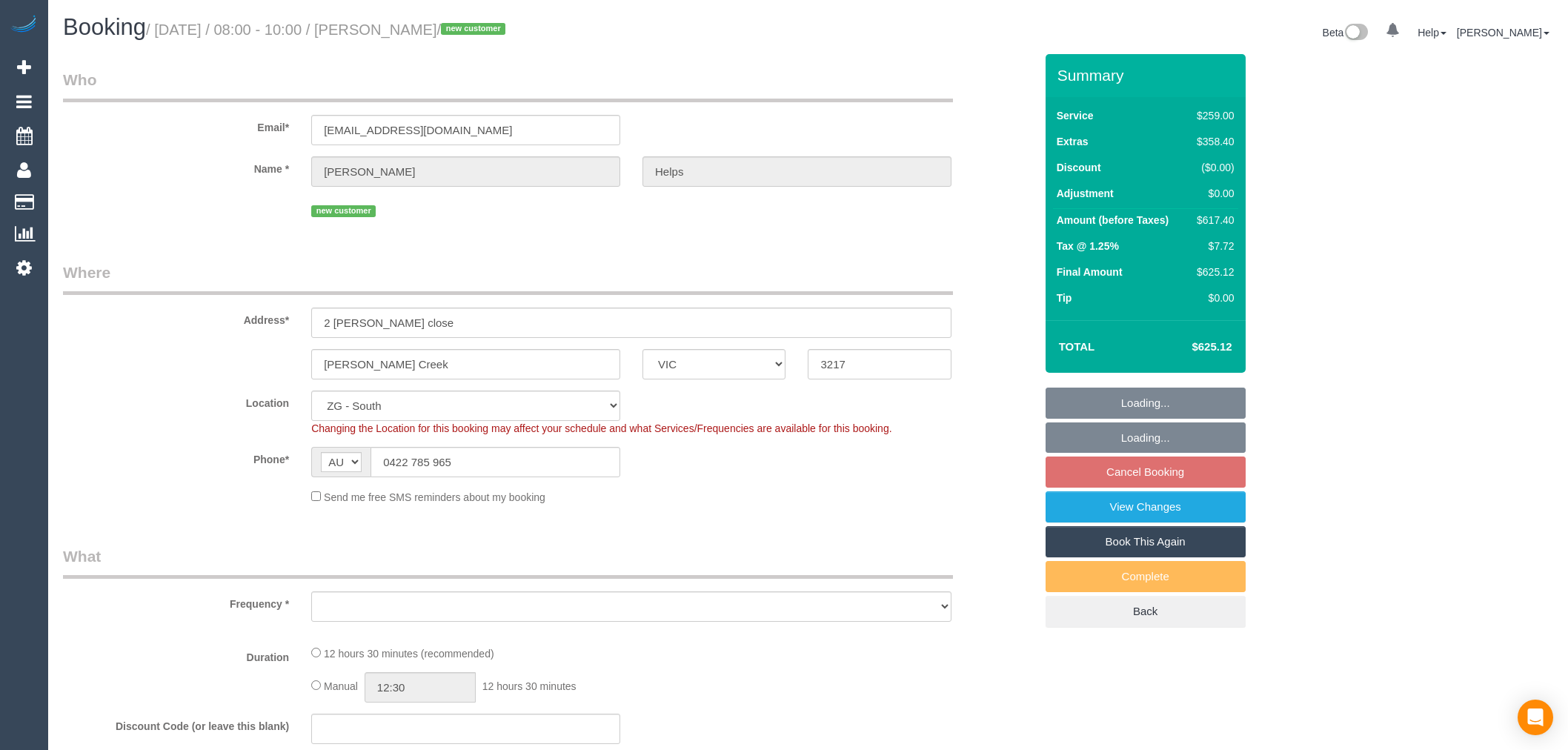
select select "VIC"
select select "object:784"
select select "number:28"
select select "number:14"
select select "number:18"
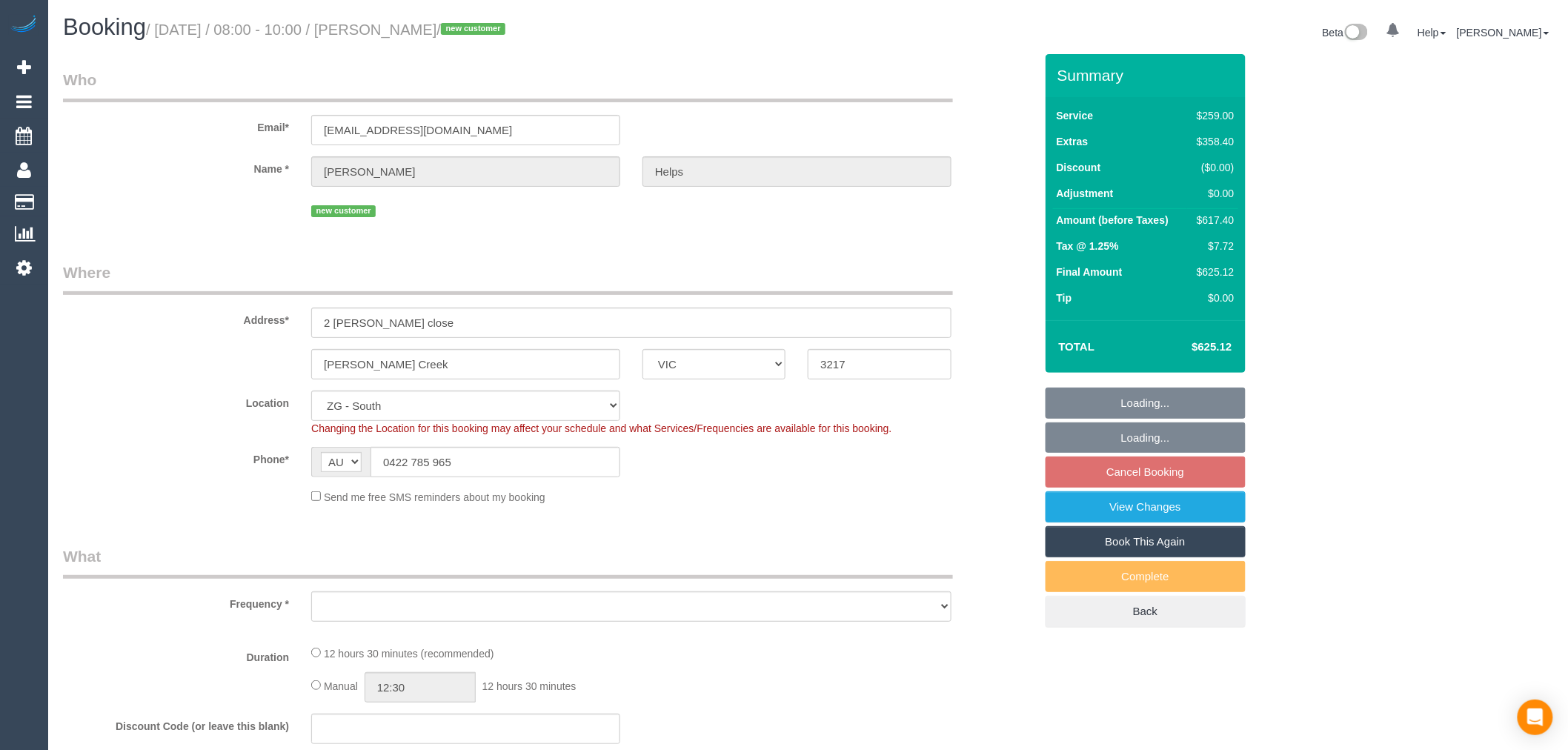
select select "number:24"
select select "number:26"
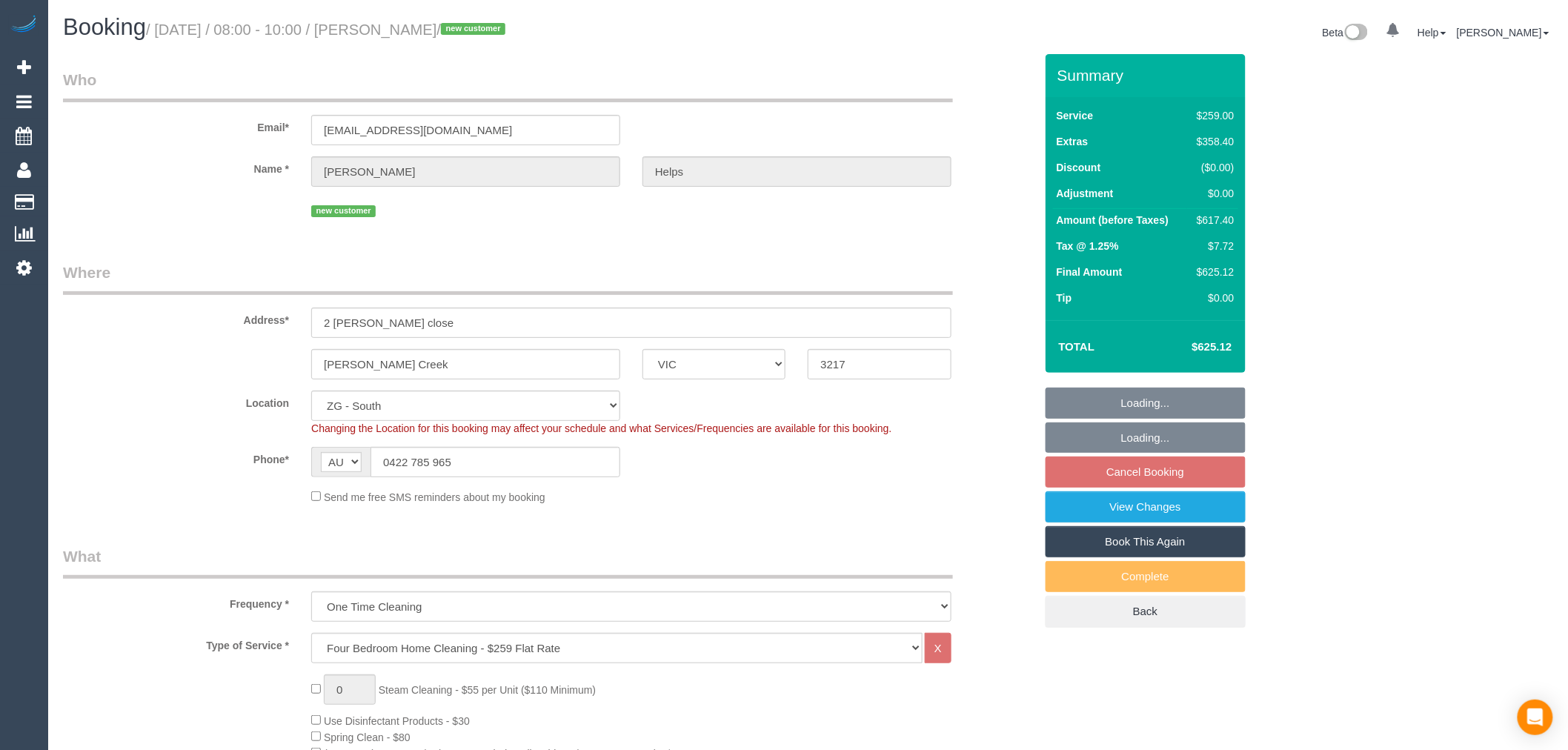
select select "spot2"
select select "string:stripe-pm_1RuRpc2GScqysDRVkztFHtLl"
select select "object:845"
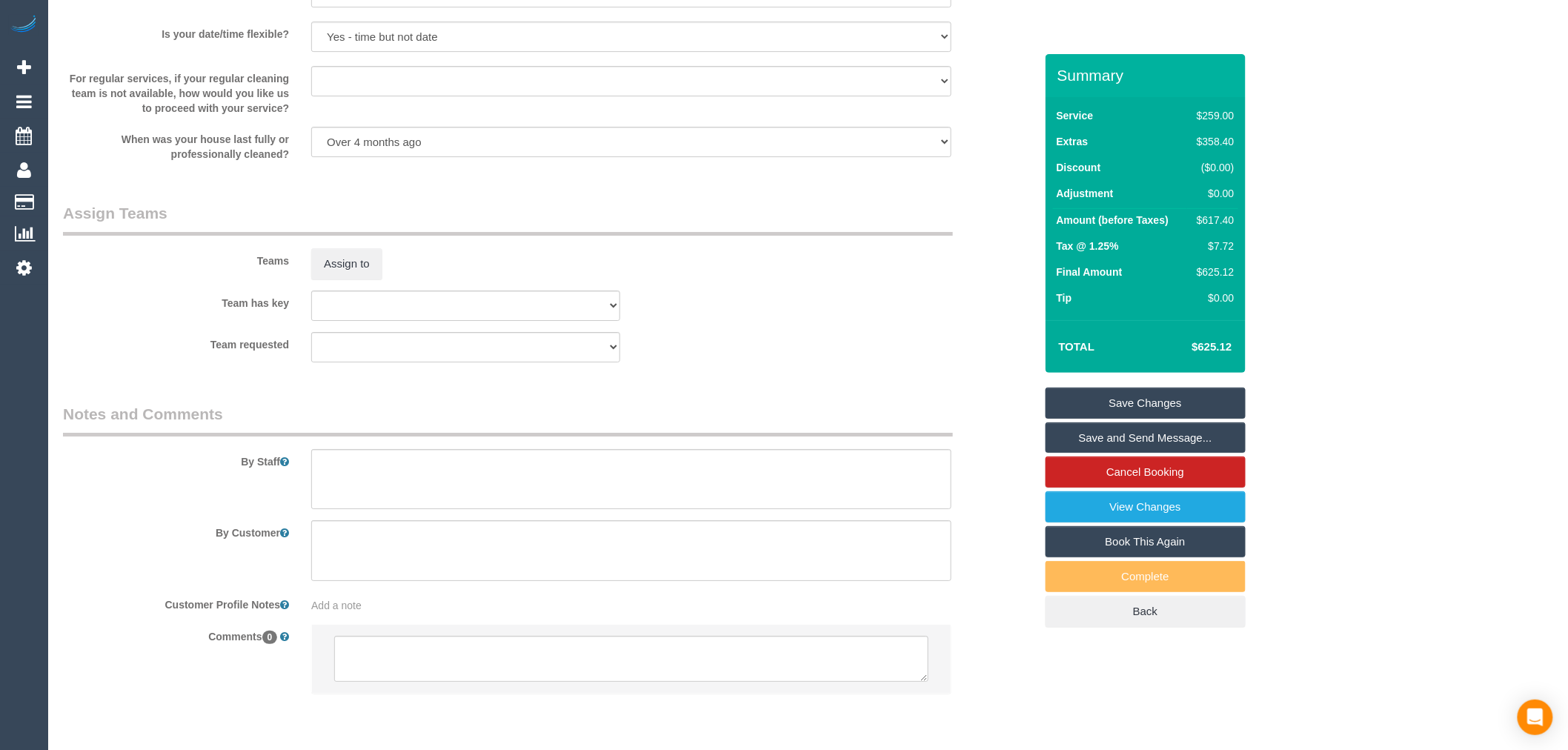
scroll to position [2103, 0]
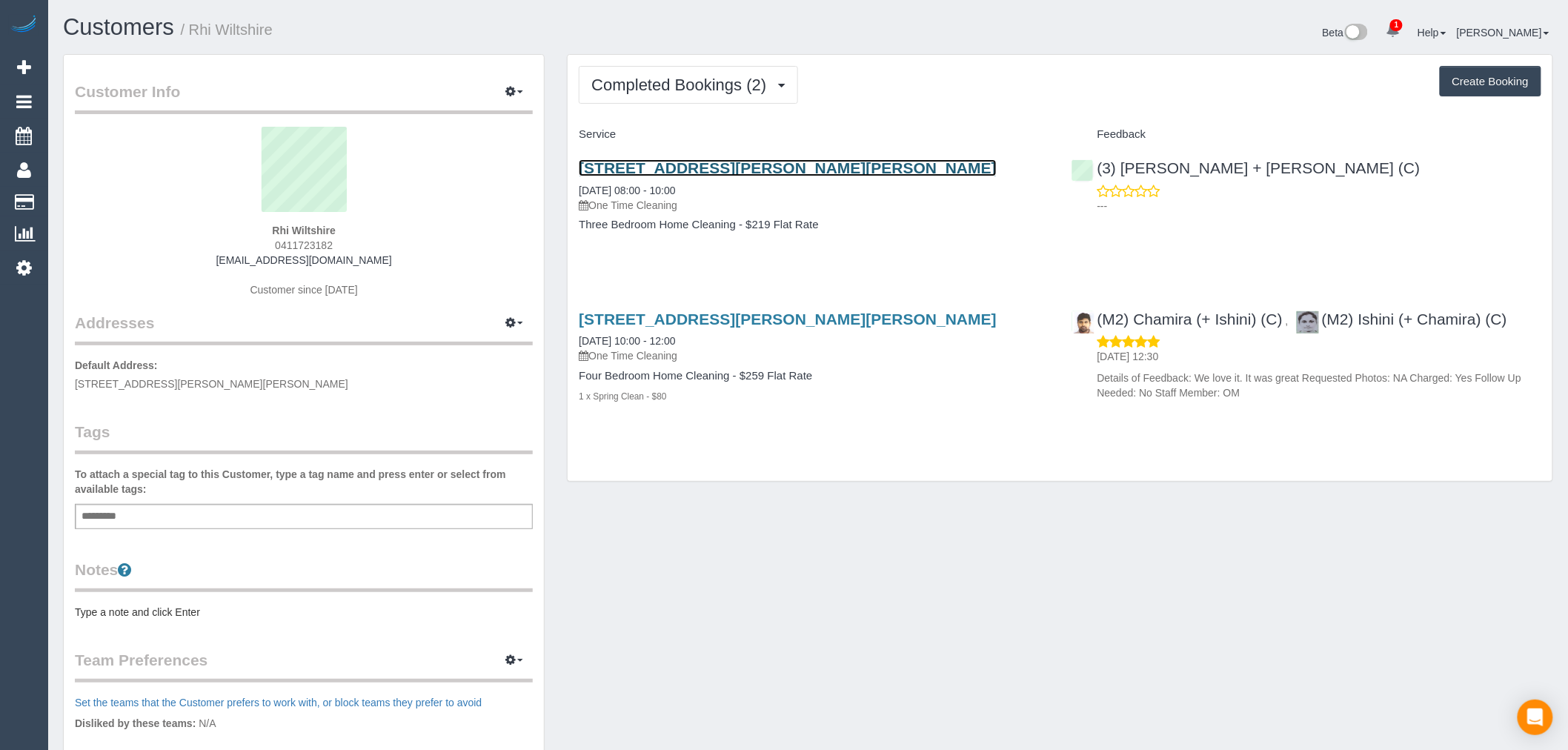
click at [801, 169] on link "[STREET_ADDRESS][PERSON_NAME][PERSON_NAME]" at bounding box center [787, 168] width 418 height 17
click at [95, 15] on link "Customers" at bounding box center [119, 27] width 111 height 26
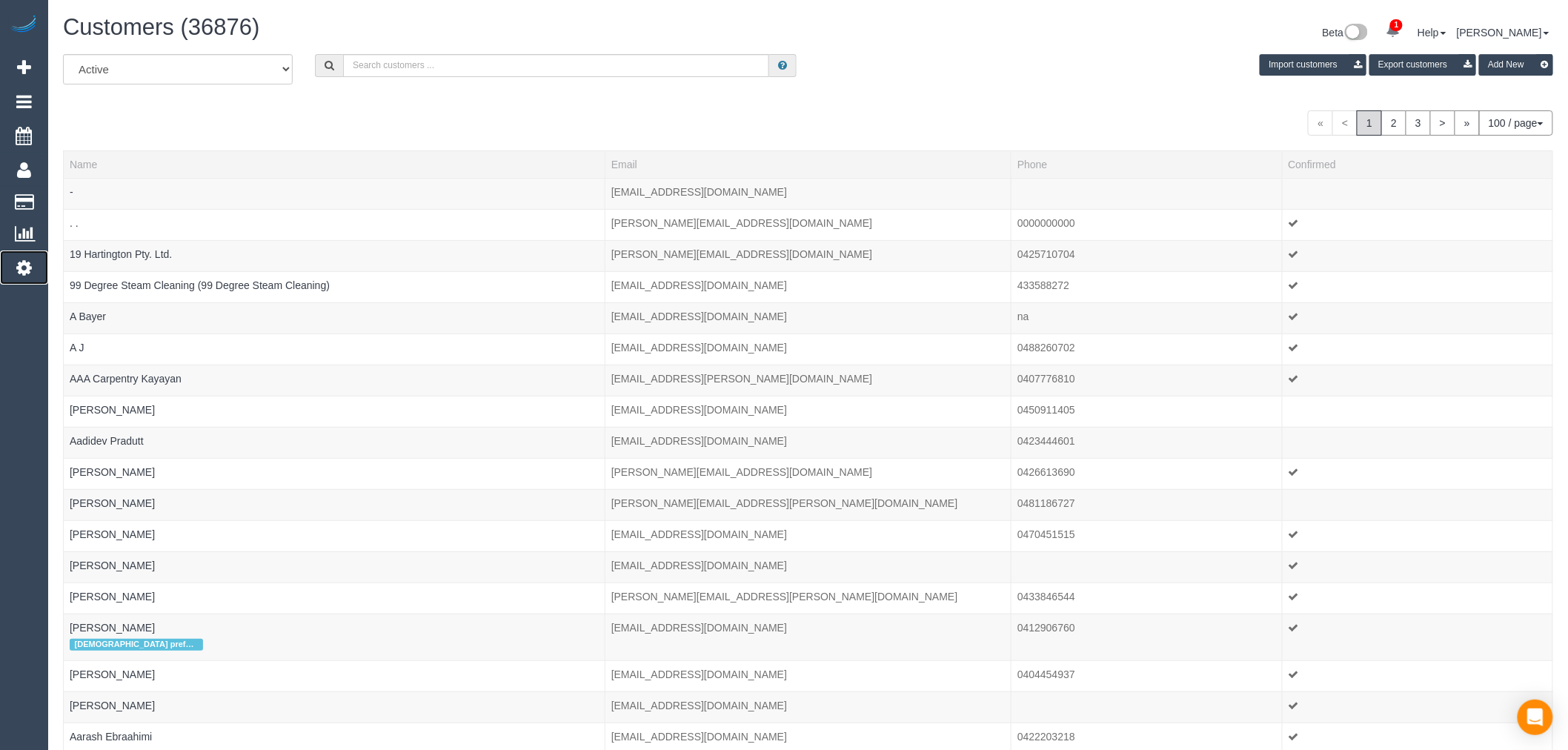
click at [27, 267] on icon at bounding box center [24, 267] width 15 height 18
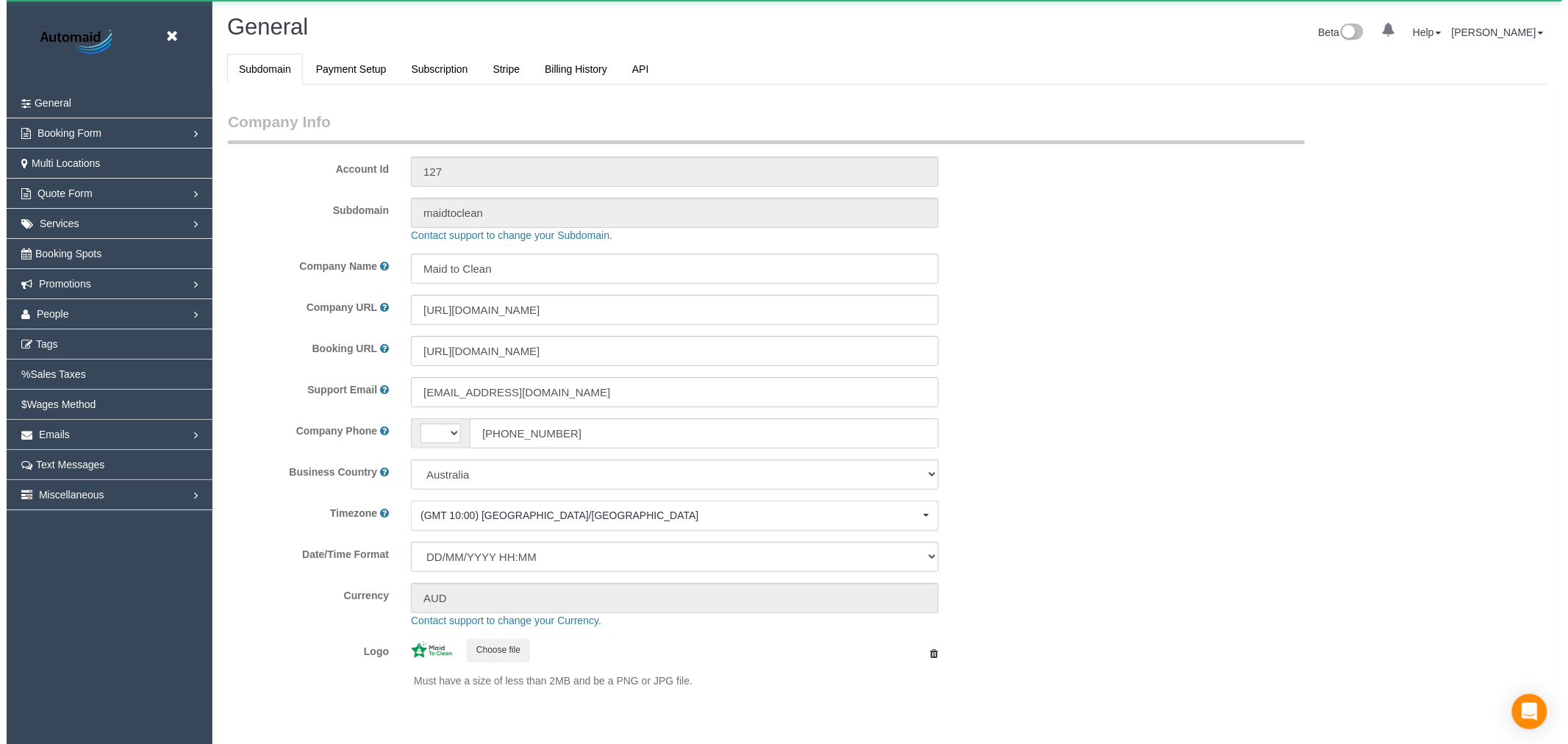
scroll to position [3312, 1556]
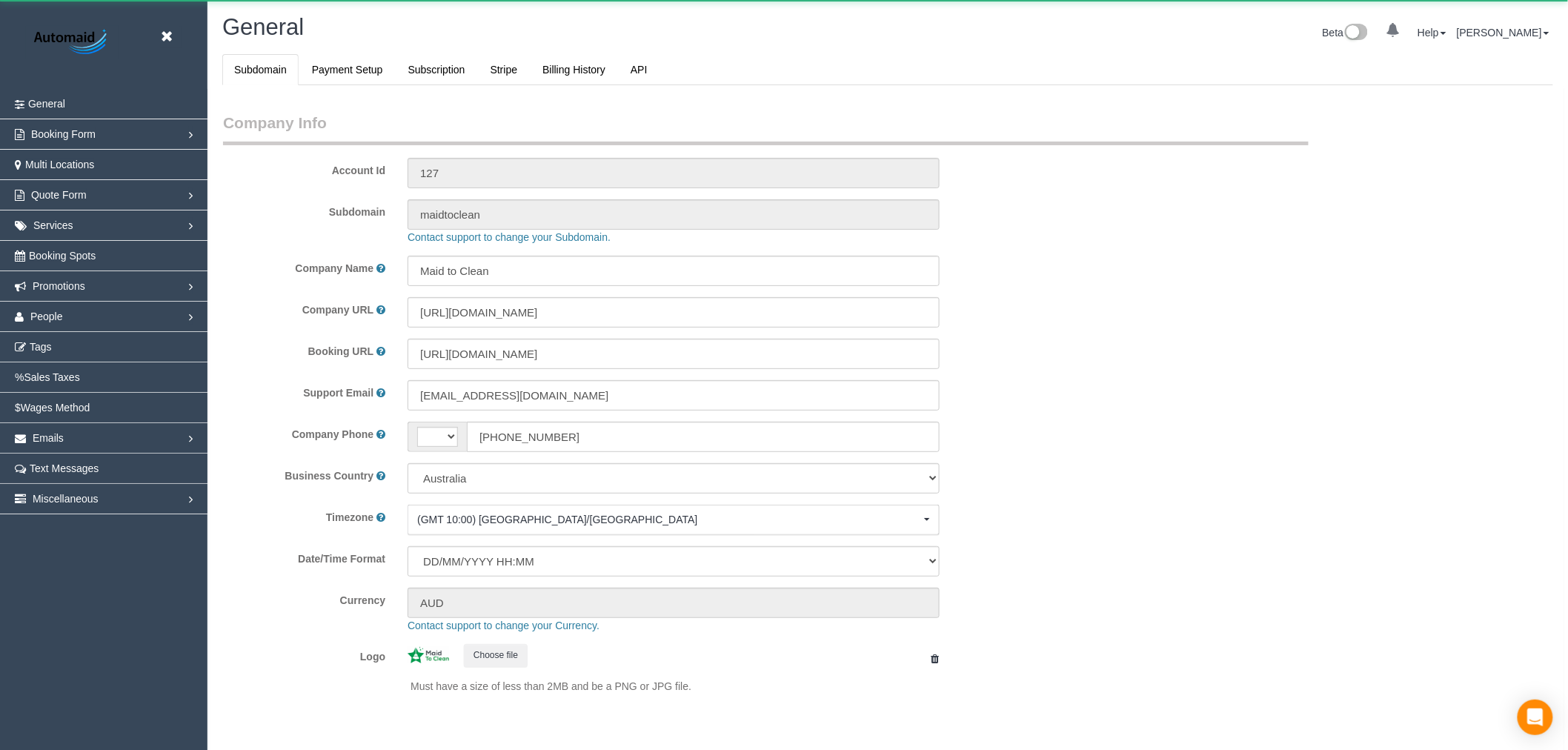
select select "string:AU"
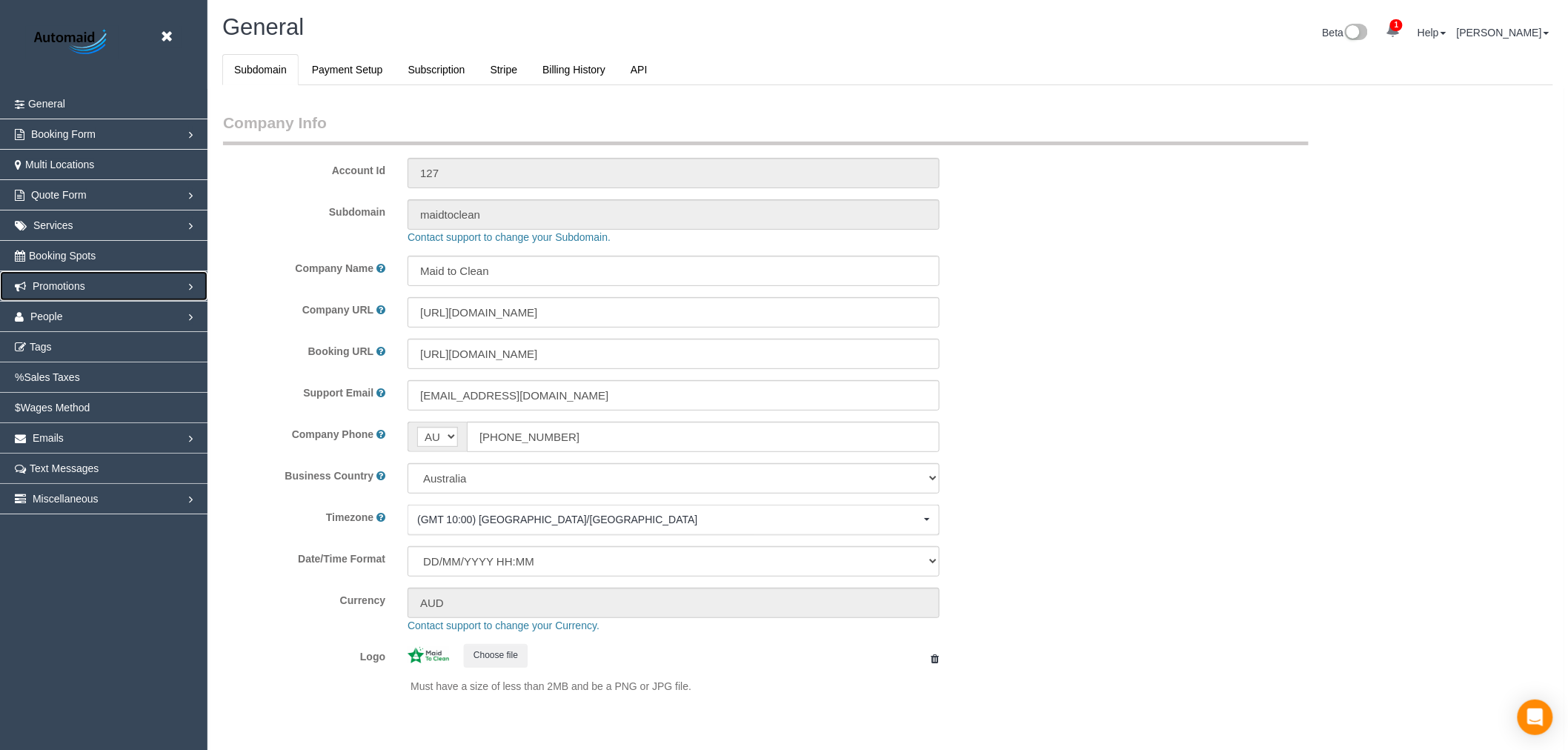
click at [126, 301] on link "Promotions" at bounding box center [103, 286] width 207 height 29
select select "1"
click at [137, 431] on link "People" at bounding box center [103, 438] width 207 height 29
click at [62, 335] on link "Teams" at bounding box center [103, 346] width 207 height 29
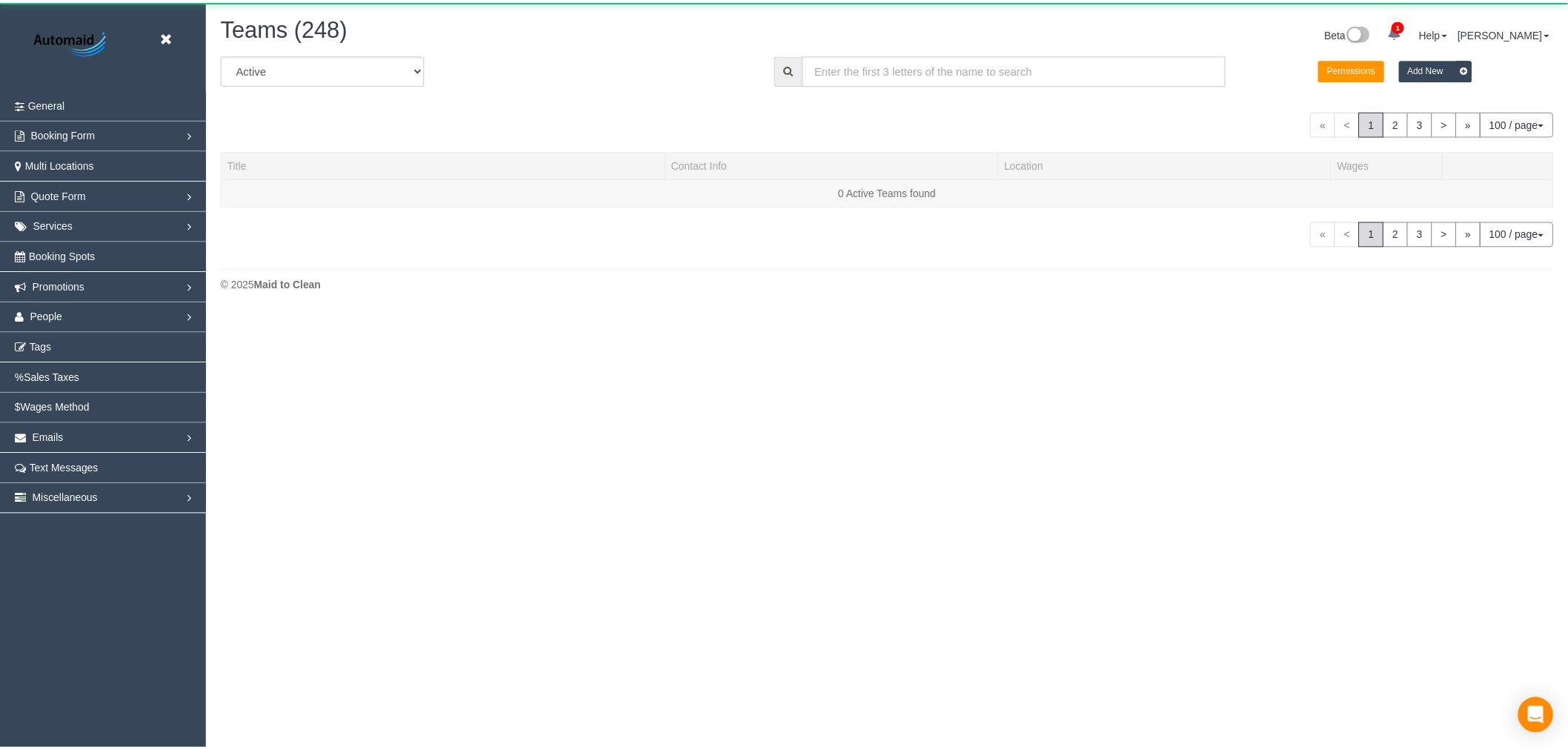
scroll to position [314, 1580]
click at [996, 65] on input "text" at bounding box center [1021, 69] width 427 height 30
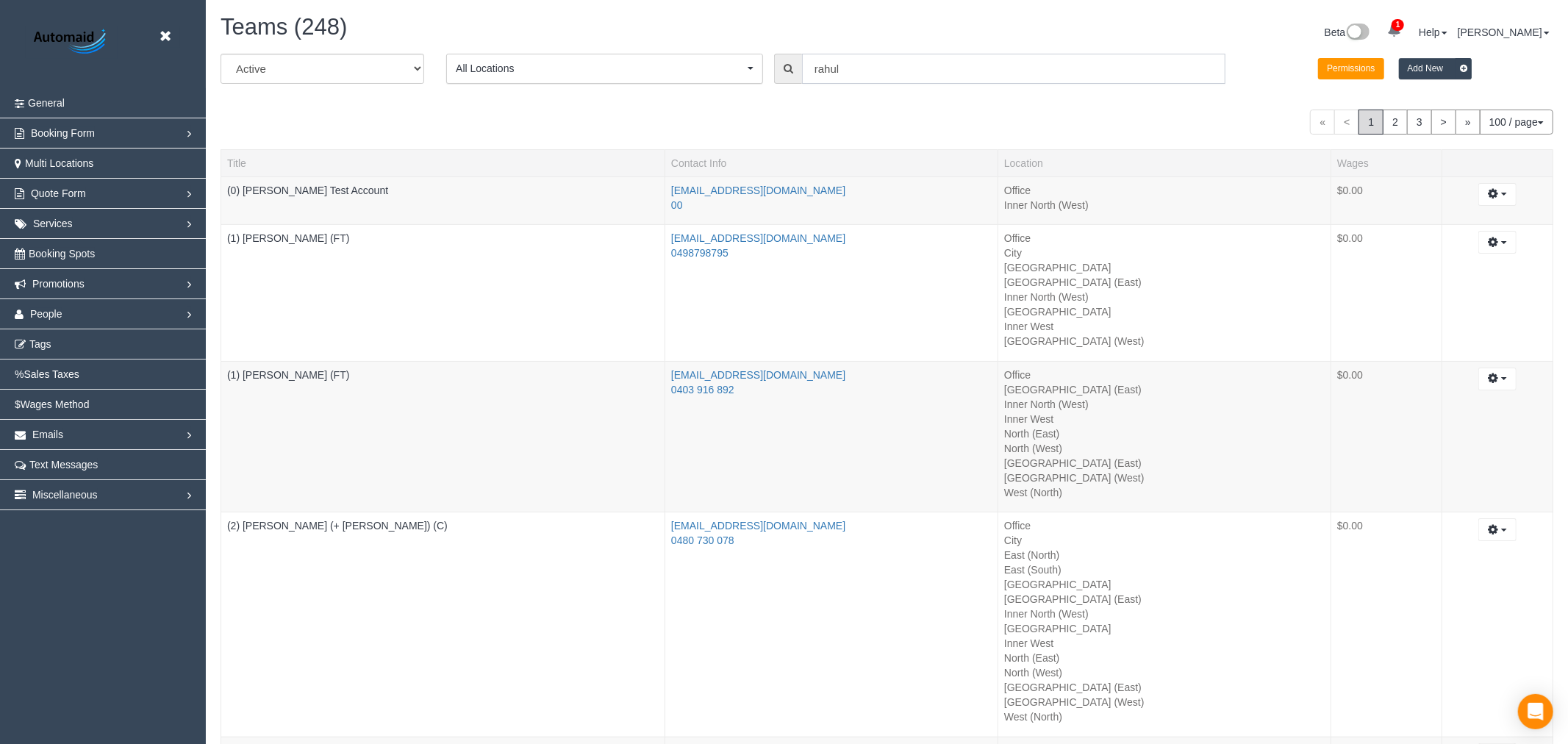
scroll to position [73150, 71956]
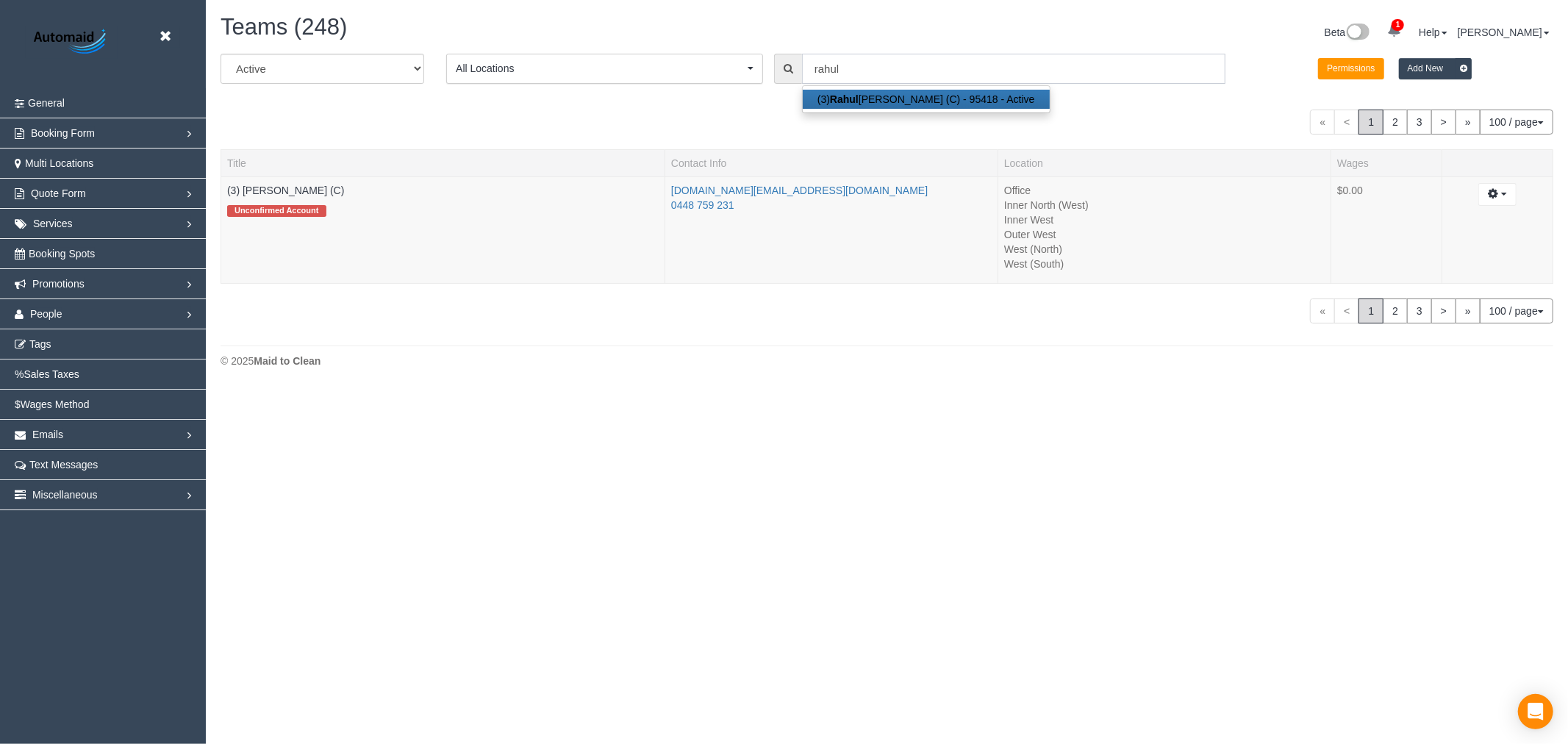
drag, startPoint x: 752, startPoint y: 61, endPoint x: 541, endPoint y: 48, distance: 211.4
click at [541, 50] on div "Teams (248) Beta 1 Your Notifications You have 0 alerts × You have 77 to charge…" at bounding box center [887, 194] width 1362 height 390
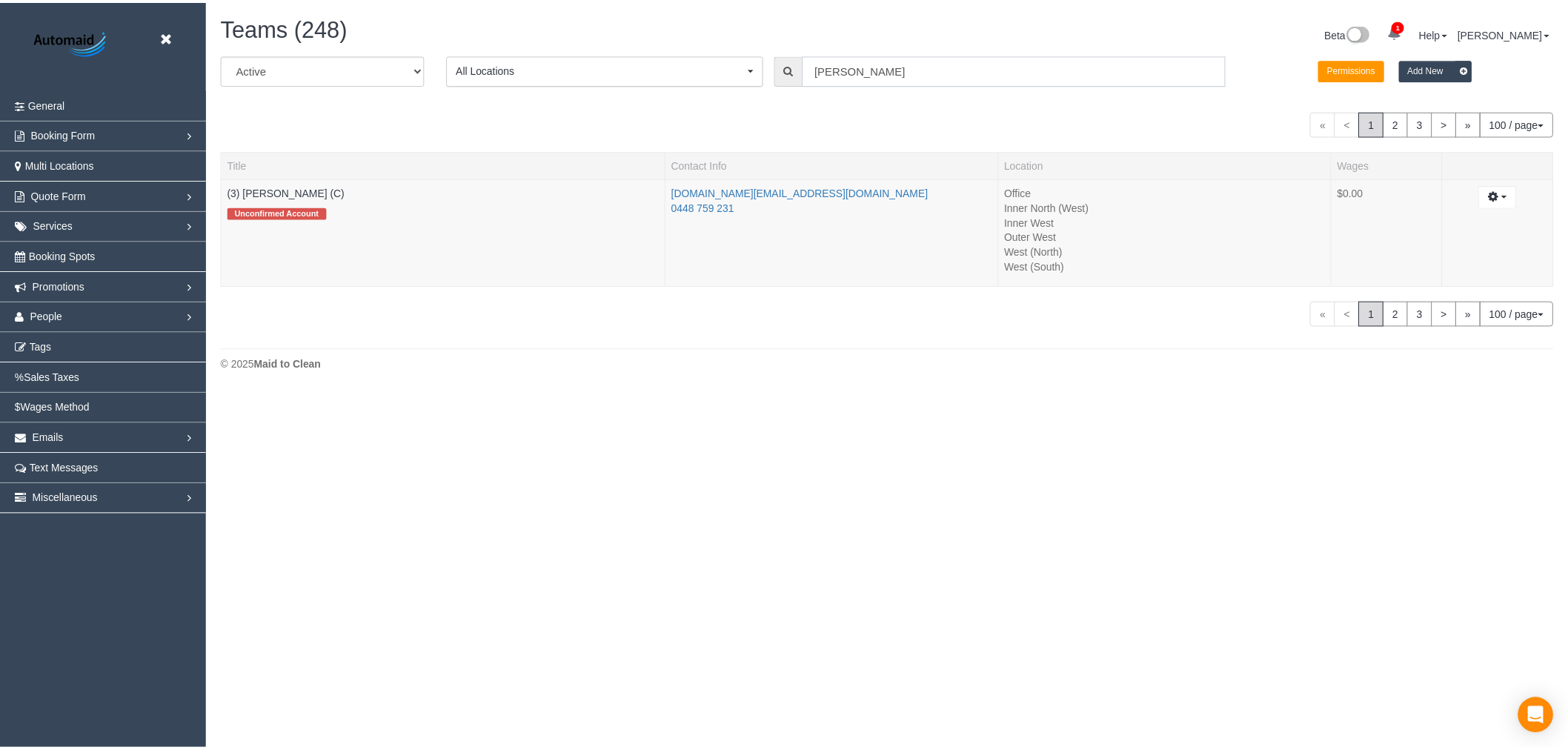
scroll to position [409, 1580]
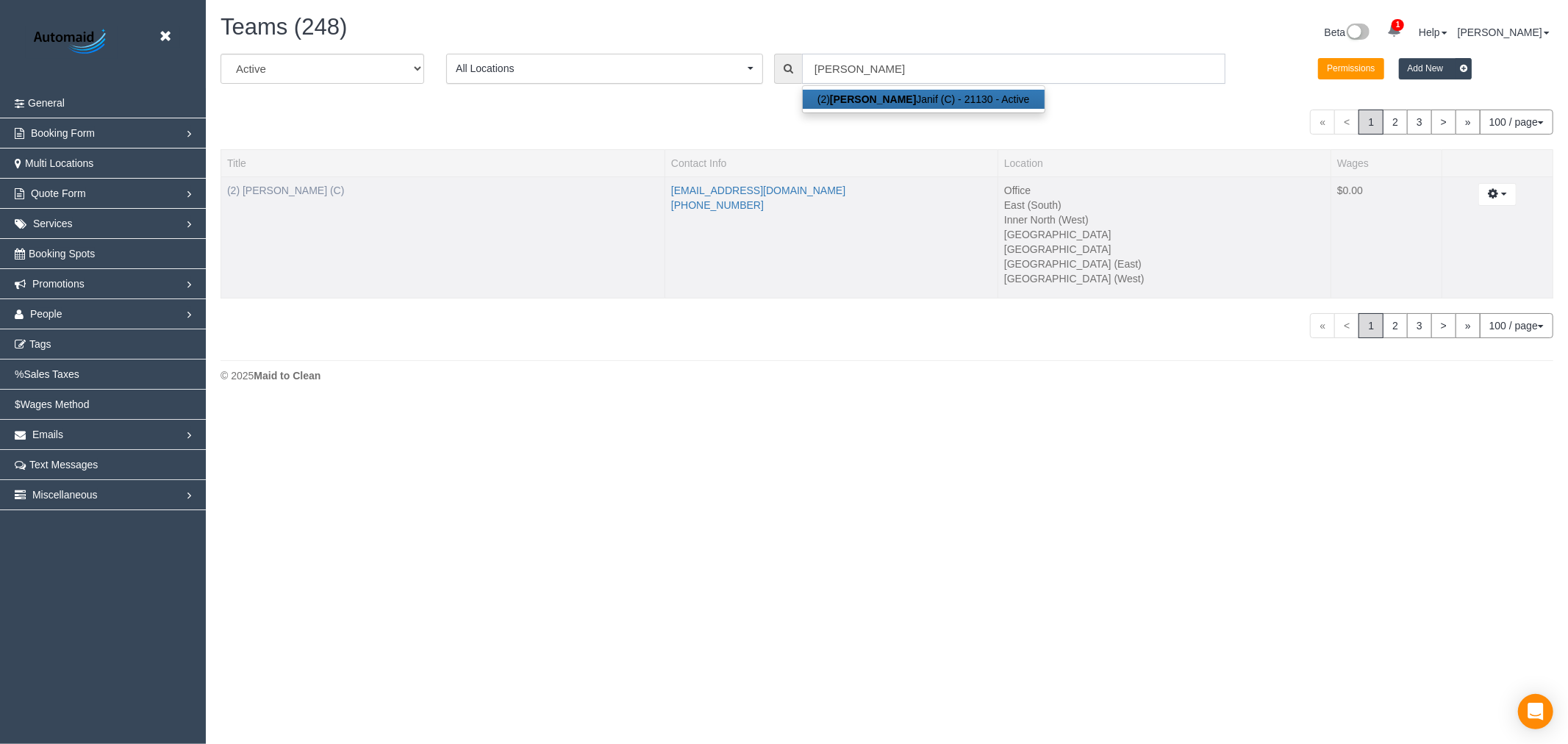
type input "abdul"
click at [282, 189] on link "(2) [PERSON_NAME] (C)" at bounding box center [285, 190] width 117 height 11
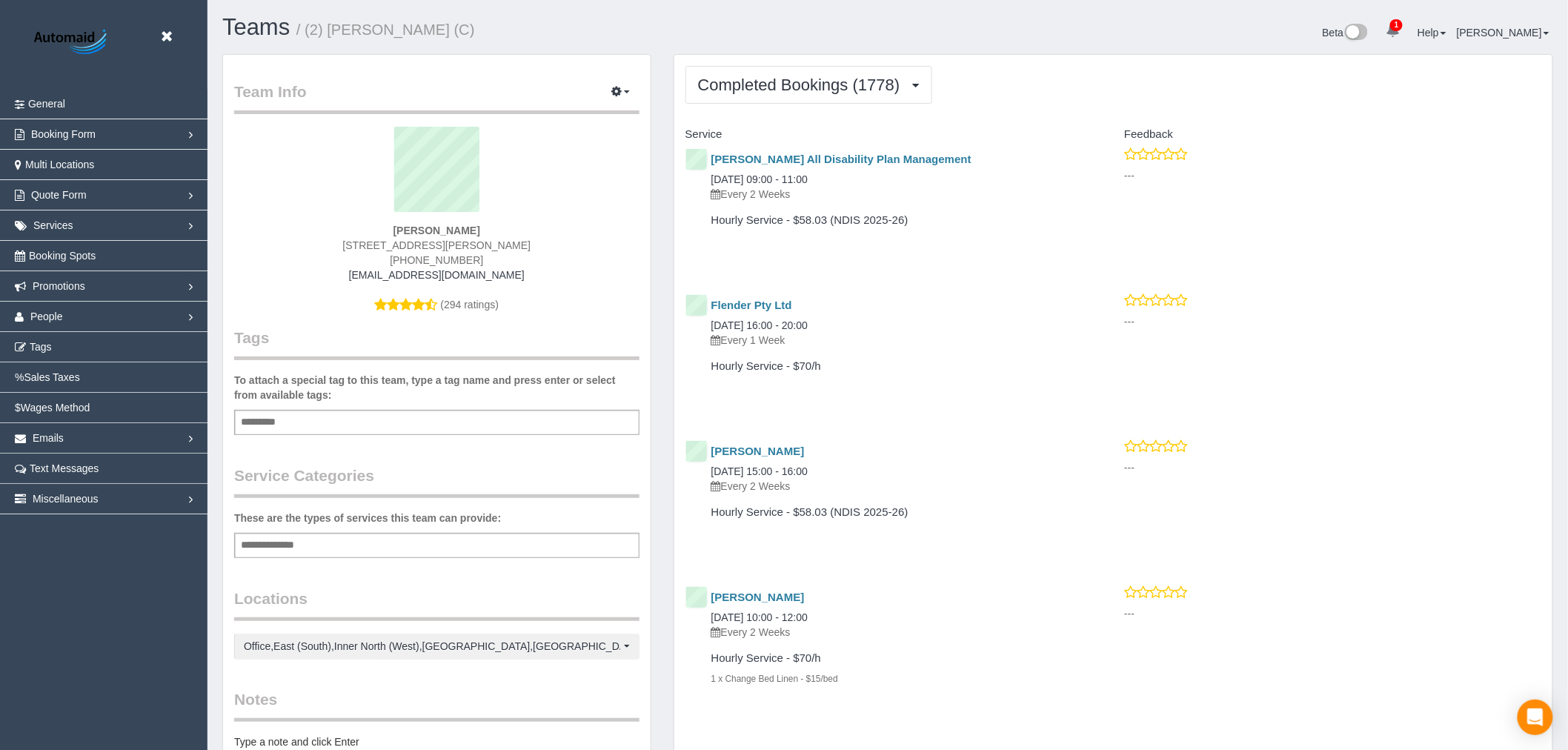
scroll to position [3919, 1568]
drag, startPoint x: 486, startPoint y: 240, endPoint x: 252, endPoint y: 238, distance: 234.0
click at [252, 238] on div "2/25 Webster Street, Dandenong South, VIC 3175" at bounding box center [437, 245] width 383 height 15
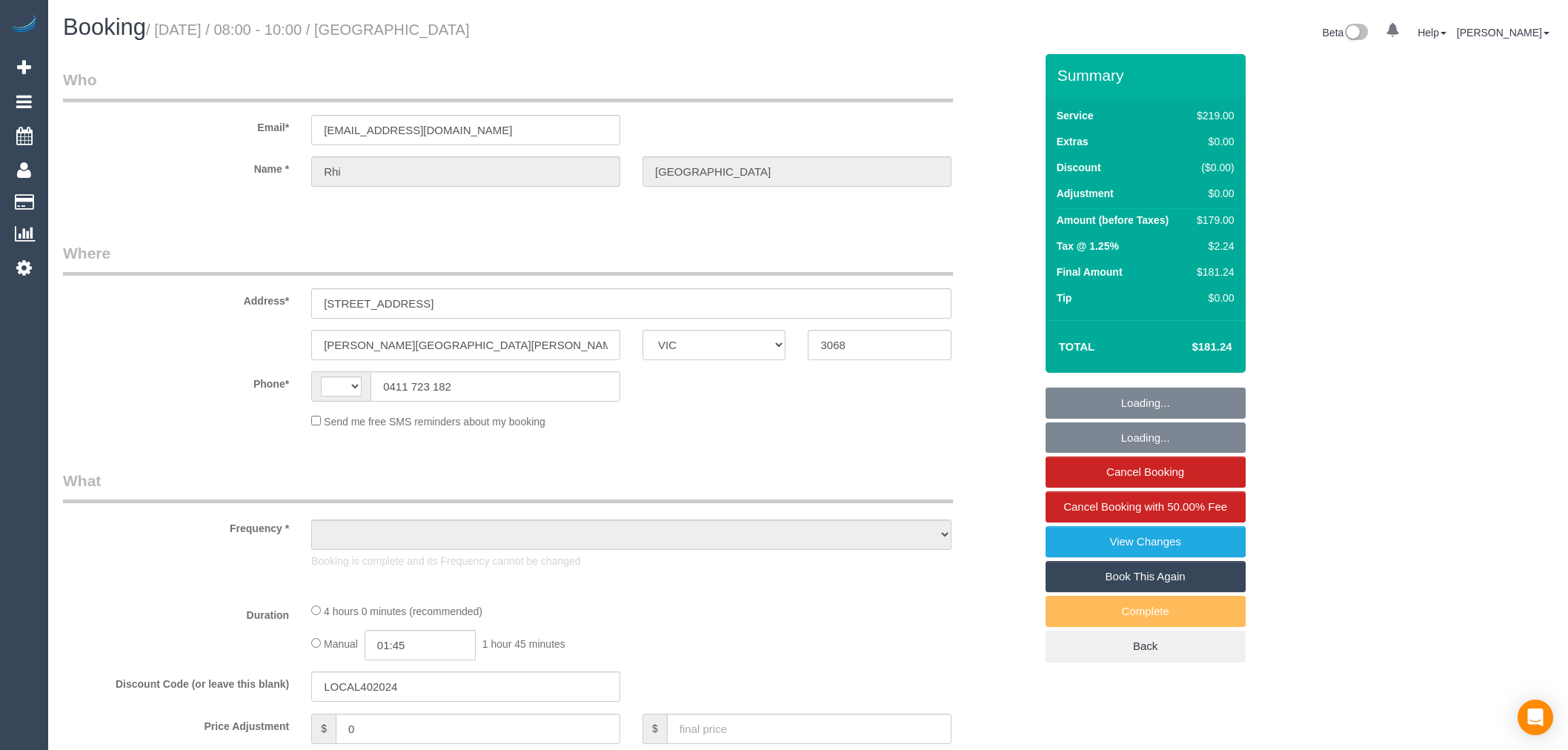
select select "VIC"
select select "string:AU"
select select "object:543"
select select "string:stripe-pm_1RRO552GScqysDRV8V8mPcFH"
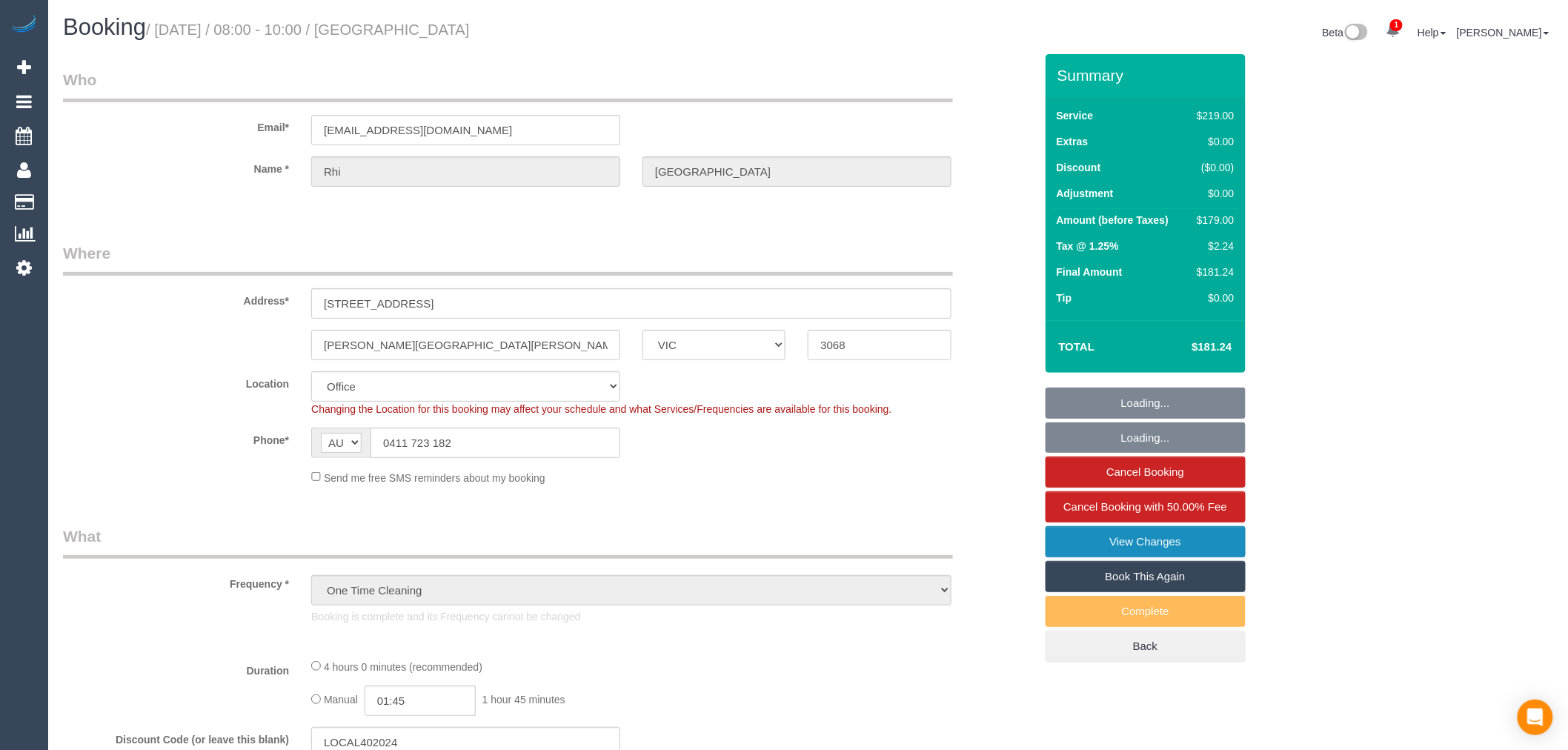
select select "number:27"
select select "number:14"
select select "number:19"
select select "number:22"
select select "number:13"
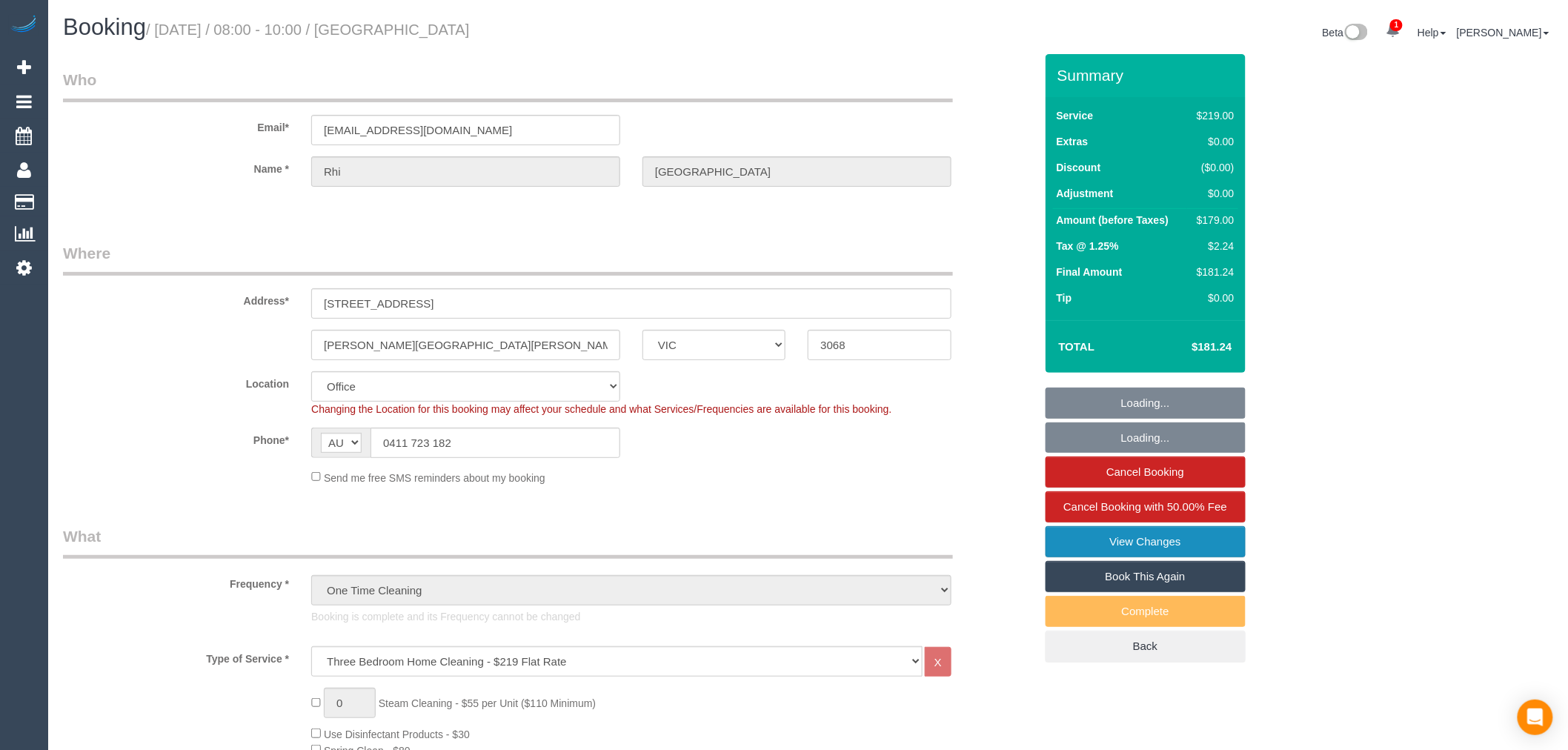
click at [1171, 534] on link "View Changes" at bounding box center [1145, 542] width 200 height 31
select select "object:812"
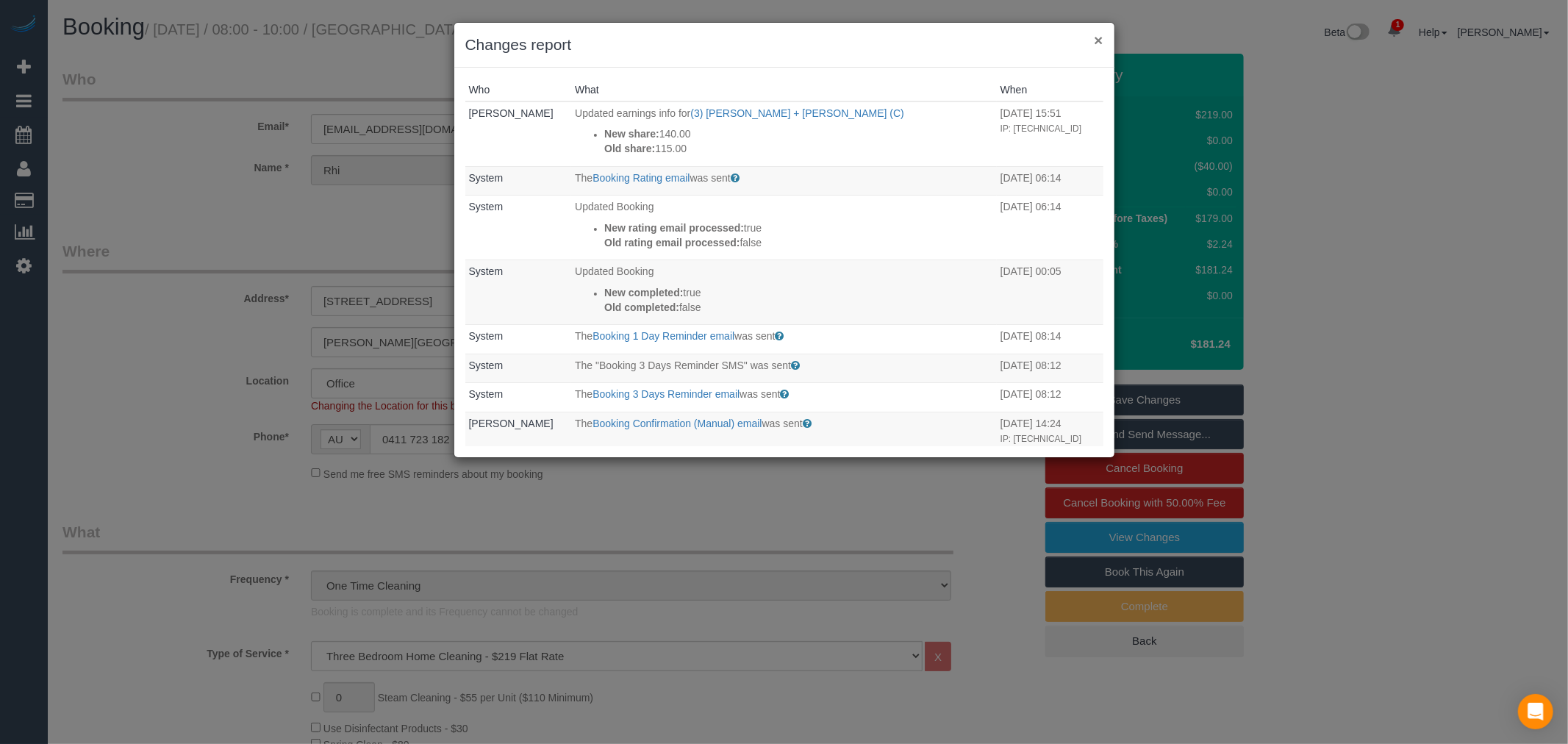
click at [1097, 34] on button "×" at bounding box center [1099, 40] width 9 height 15
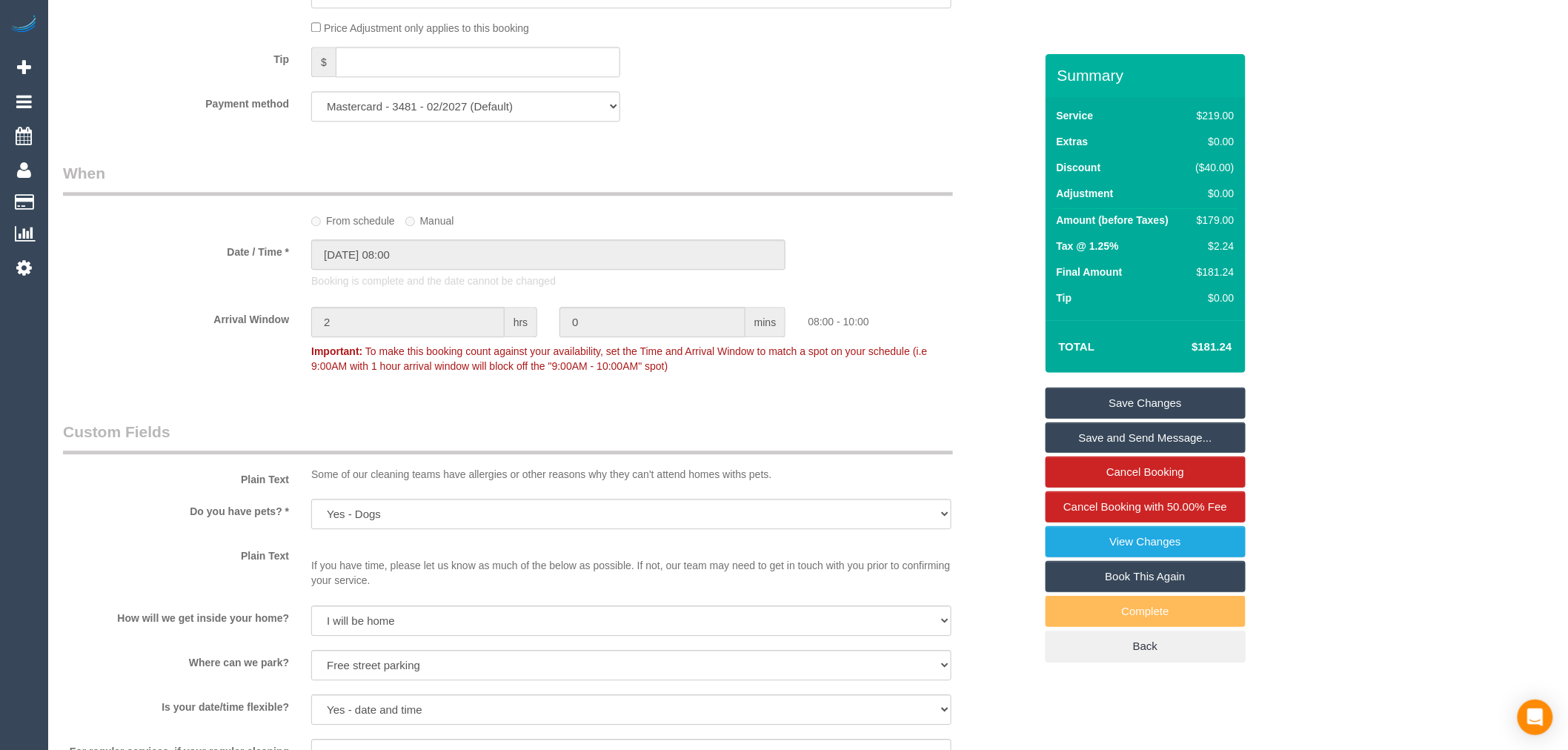
scroll to position [2224, 0]
